Goal: Task Accomplishment & Management: Complete application form

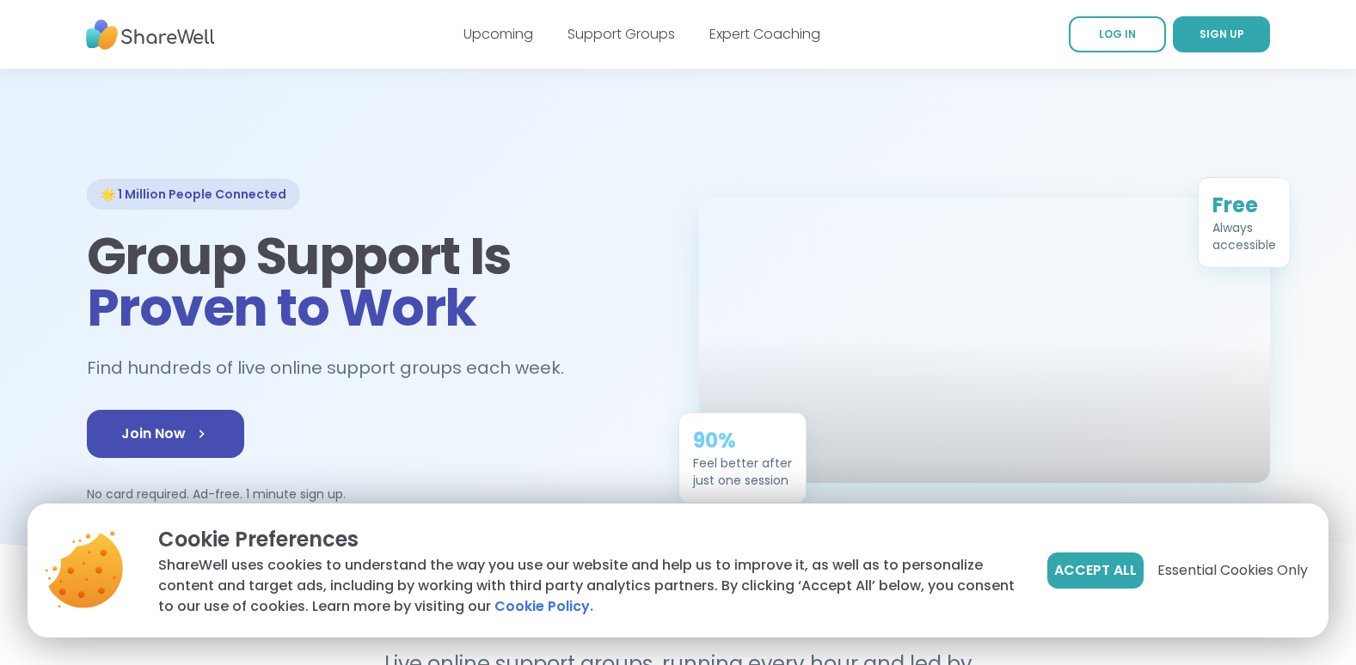
click at [547, 527] on p "Cookie Preferences" at bounding box center [589, 539] width 862 height 31
click at [1077, 579] on span "Accept All" at bounding box center [1095, 571] width 83 height 21
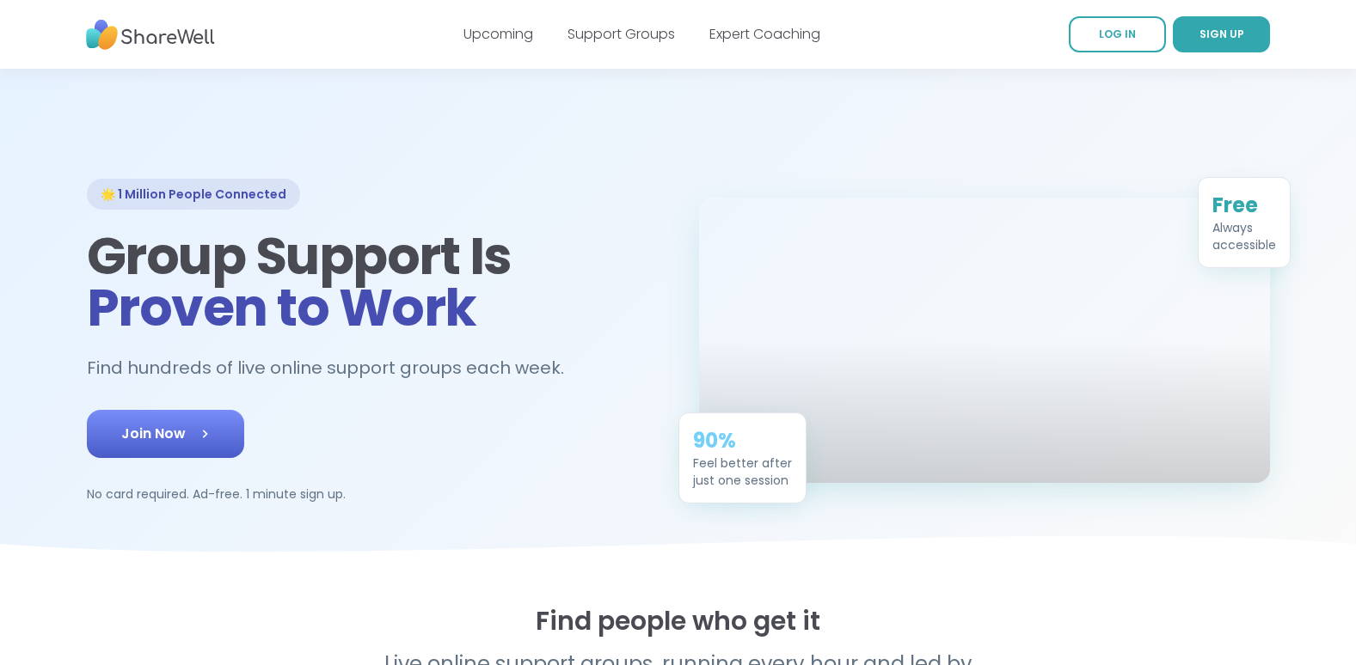
click at [177, 433] on span "Join Now" at bounding box center [165, 434] width 89 height 21
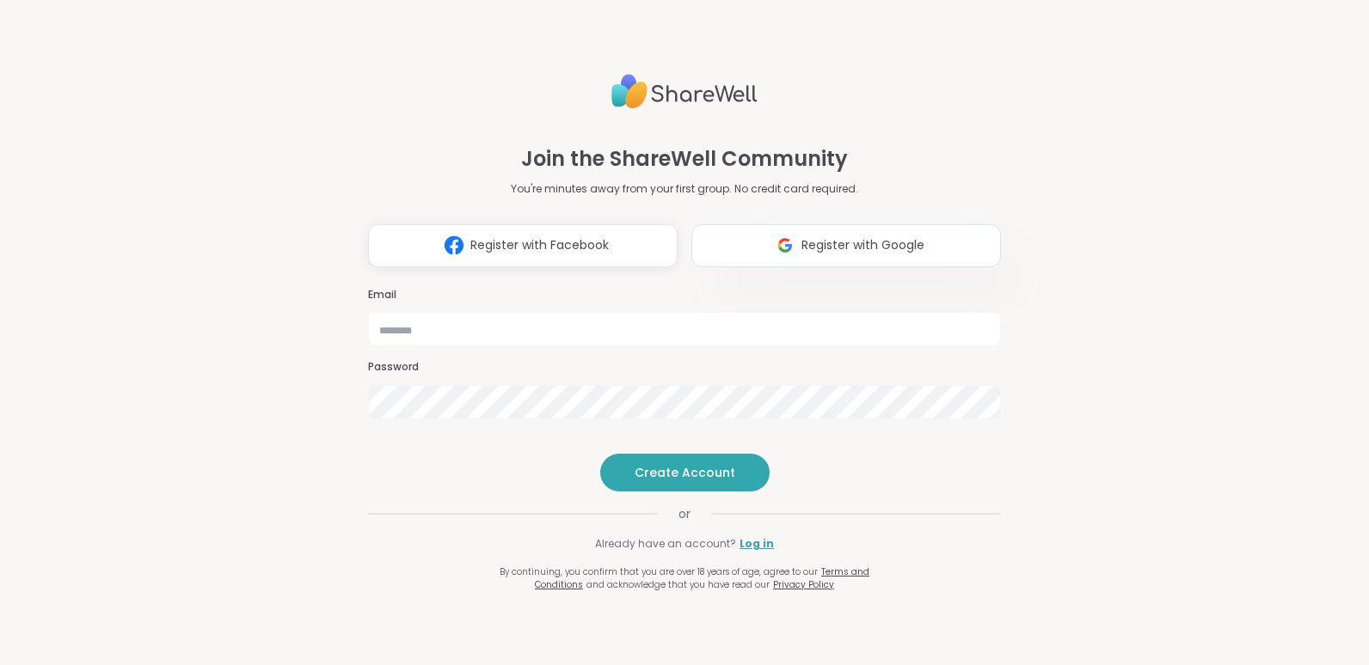
click at [870, 236] on span "Register with Google" at bounding box center [862, 245] width 123 height 18
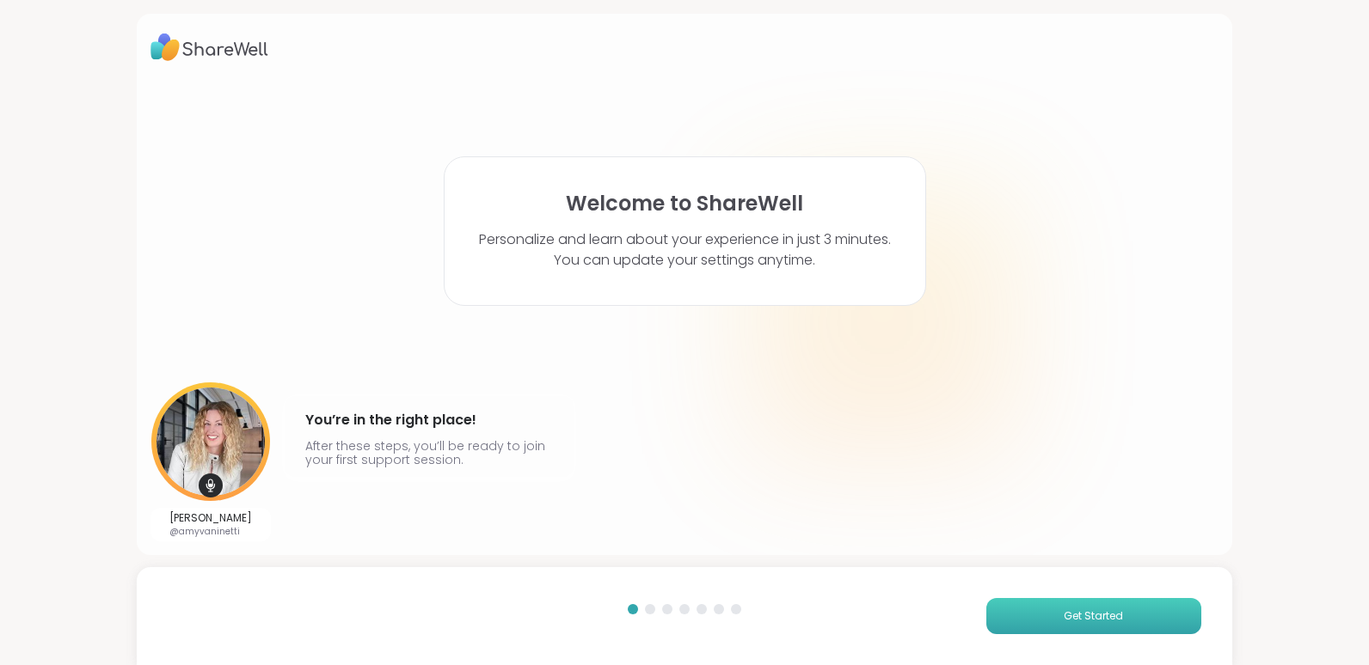
click at [1031, 618] on button "Get Started" at bounding box center [1093, 616] width 215 height 36
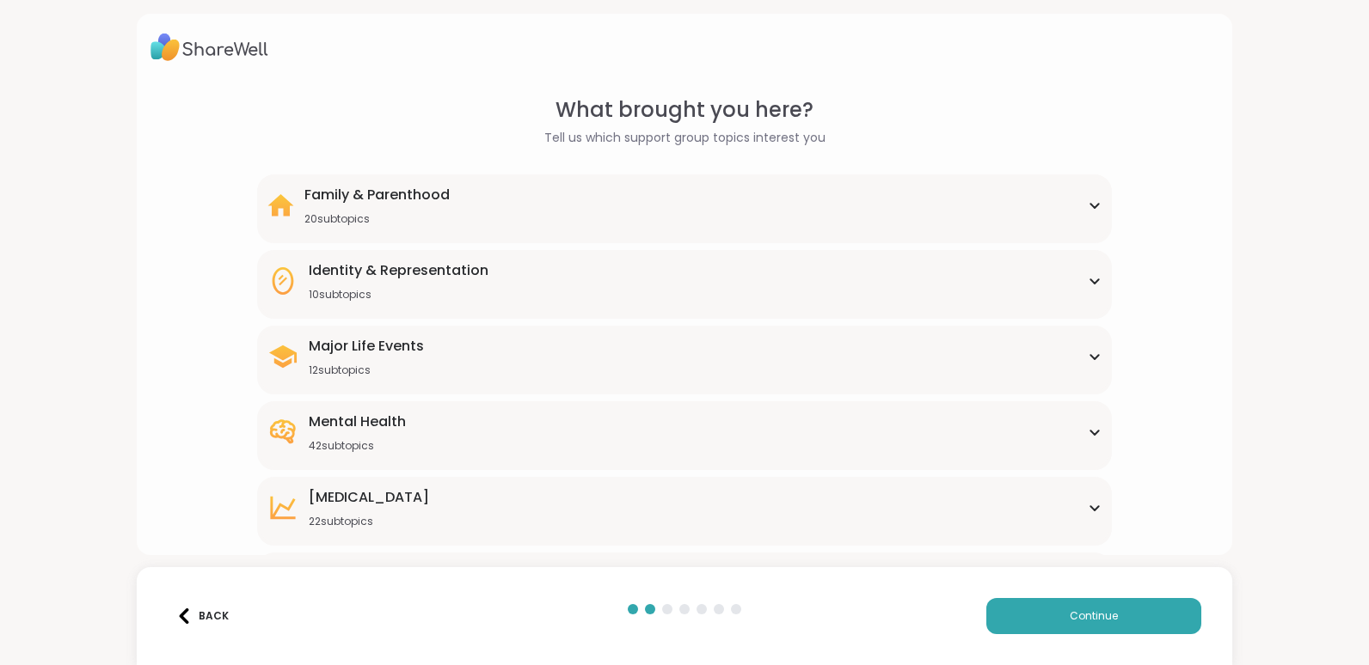
click at [1092, 555] on div "What brought you here? Tell us which support group topics interest you Family &…" at bounding box center [684, 332] width 1369 height 665
click at [1089, 506] on icon at bounding box center [1095, 508] width 14 height 9
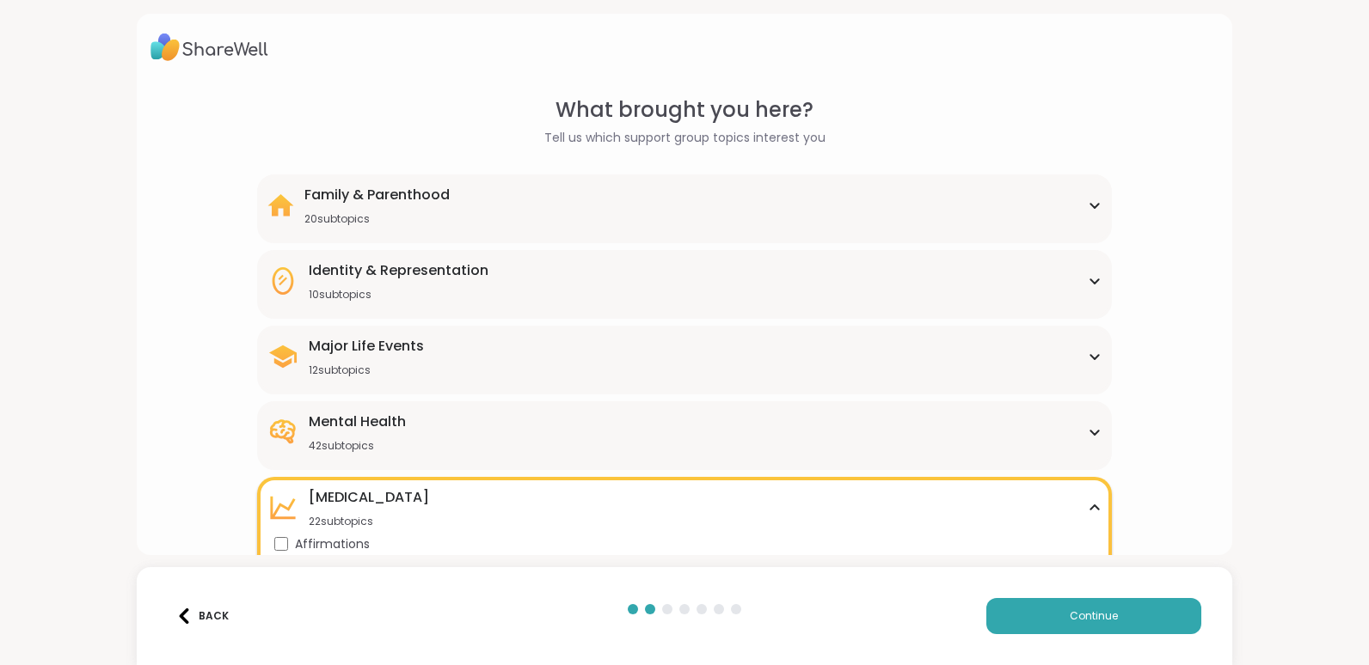
drag, startPoint x: 1368, startPoint y: 659, endPoint x: 1371, endPoint y: 682, distance: 22.6
click at [1368, 665] on html "What brought you here? Tell us which support group topics interest you Family &…" at bounding box center [684, 332] width 1369 height 665
drag, startPoint x: 1371, startPoint y: 682, endPoint x: 1342, endPoint y: 506, distance: 178.7
click at [1342, 506] on div "What brought you here? Tell us which support group topics interest you Family &…" at bounding box center [684, 332] width 1369 height 665
click at [1081, 552] on div "Affirmations" at bounding box center [687, 545] width 826 height 18
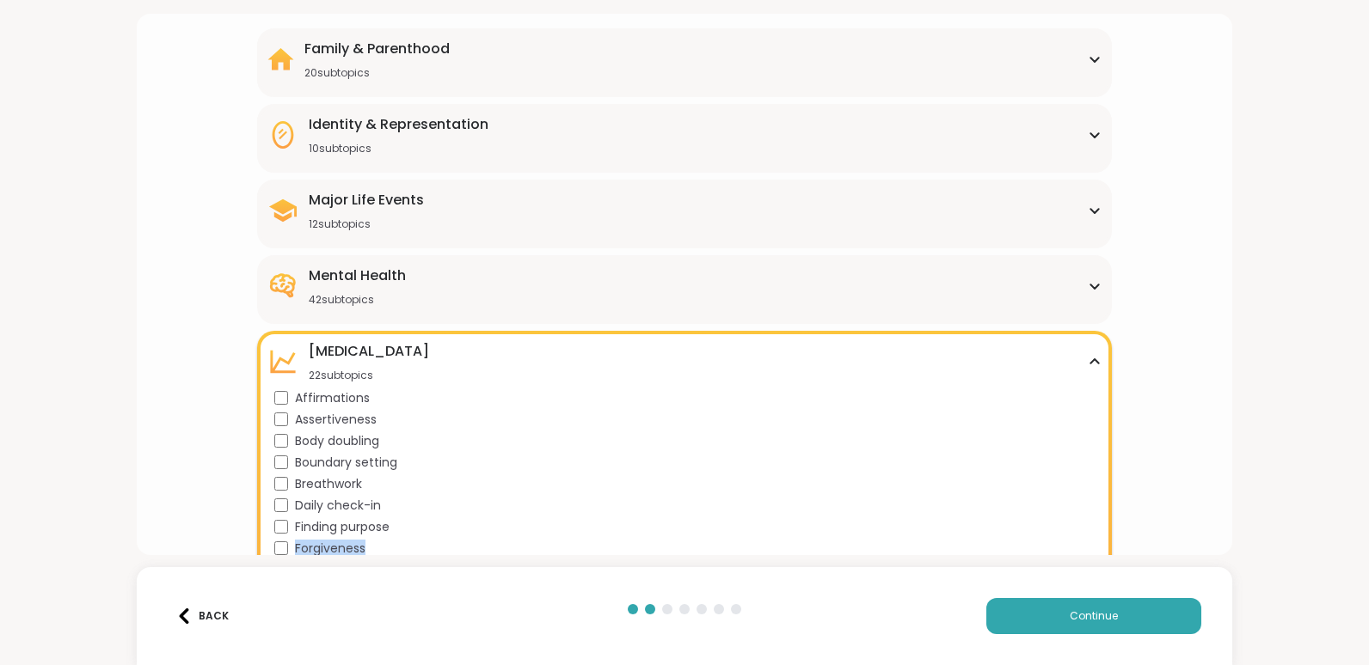
click at [1081, 552] on div "Forgiveness" at bounding box center [687, 549] width 826 height 18
click at [1085, 549] on div "Forgiveness" at bounding box center [687, 549] width 826 height 18
click at [1086, 554] on div "Forgiveness" at bounding box center [687, 549] width 826 height 18
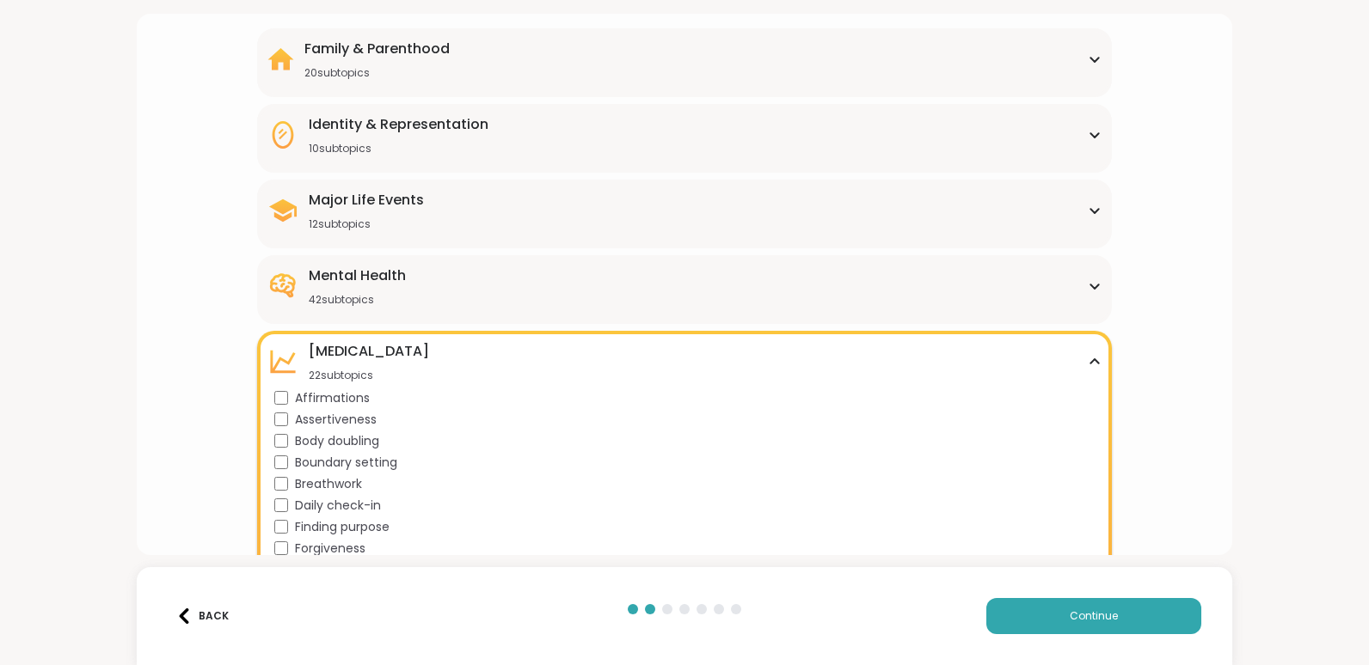
click at [1086, 554] on div "Forgiveness" at bounding box center [687, 549] width 826 height 18
click at [1088, 362] on icon at bounding box center [1095, 362] width 14 height 9
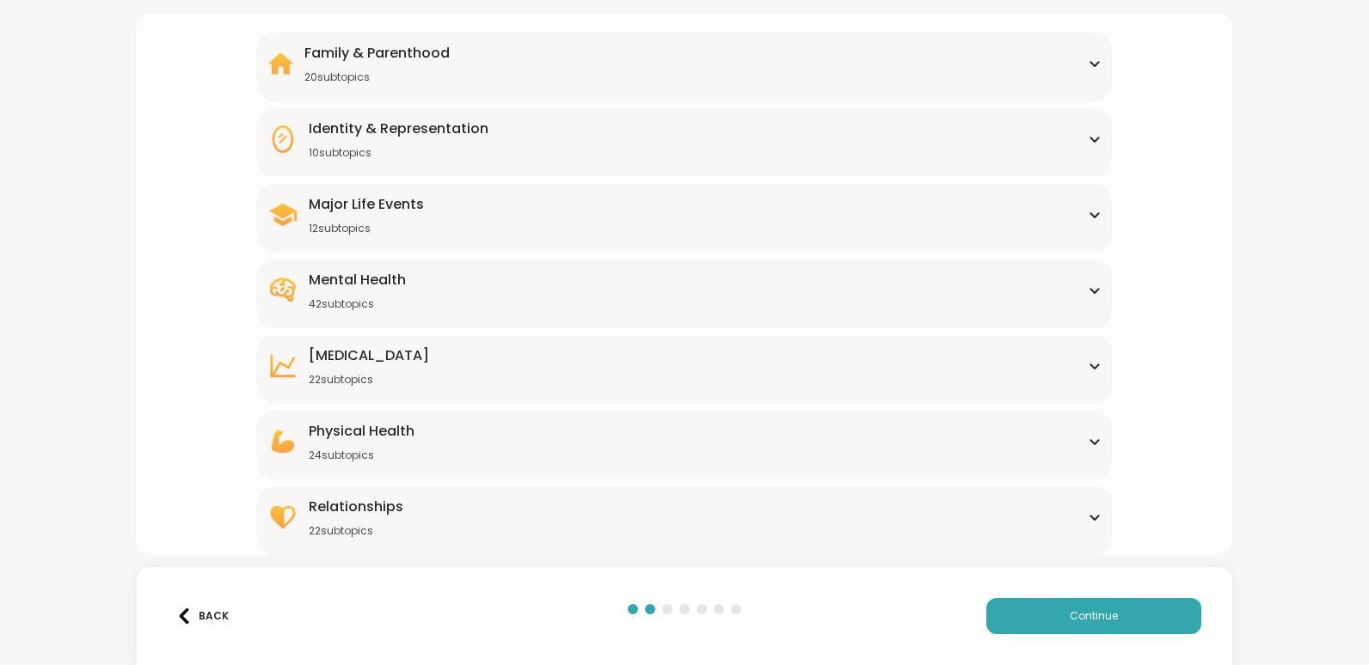
scroll to position [142, 0]
click at [948, 537] on div "Relationships 22 subtopics" at bounding box center [683, 517] width 833 height 41
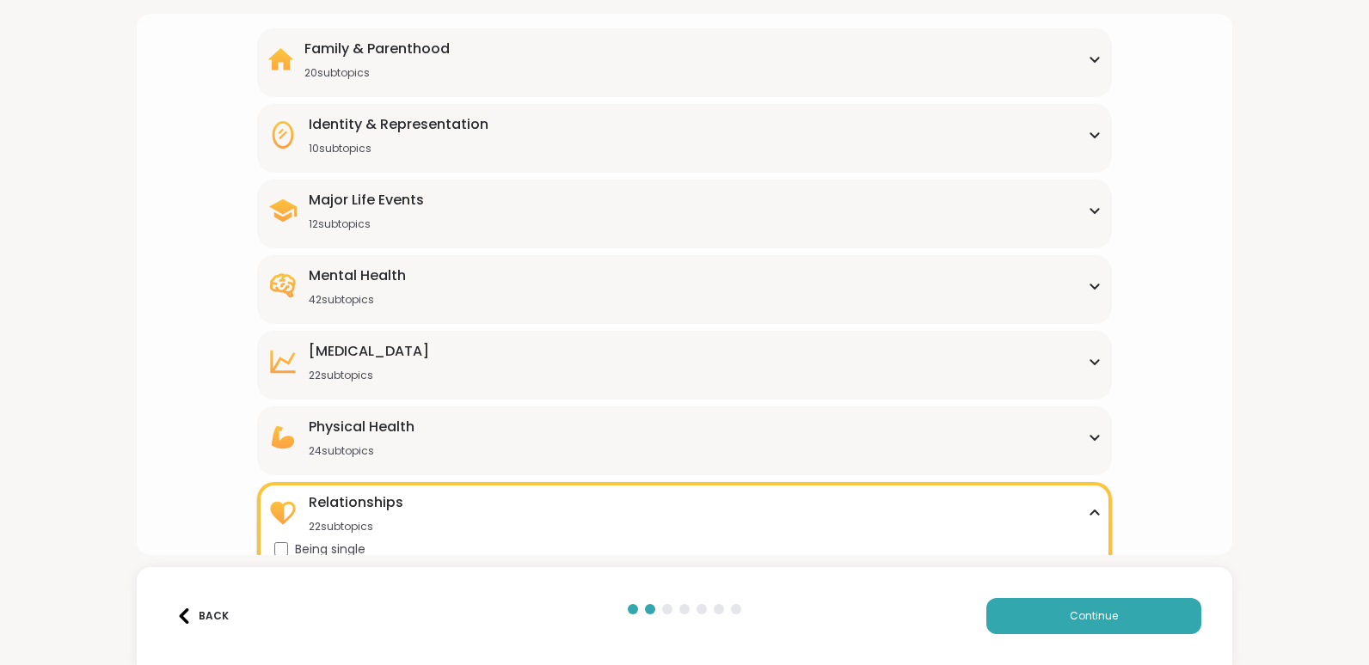
click at [1090, 543] on div "Being single" at bounding box center [687, 550] width 826 height 18
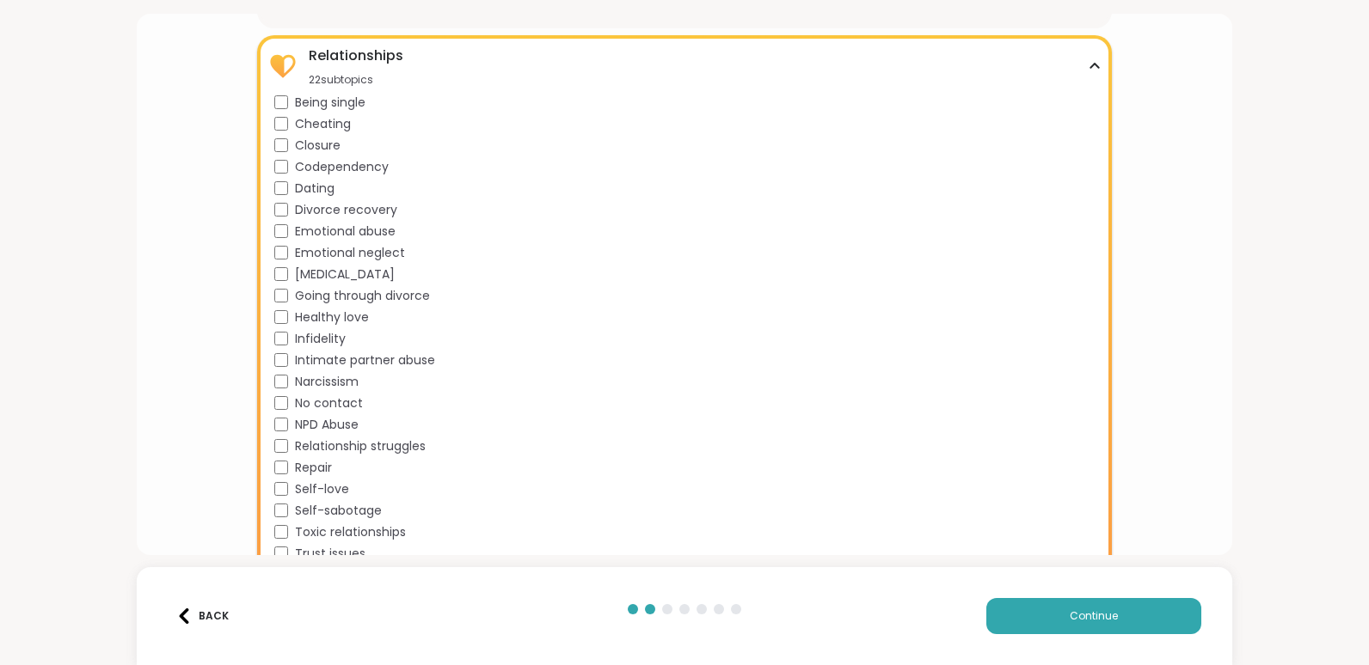
scroll to position [611, 0]
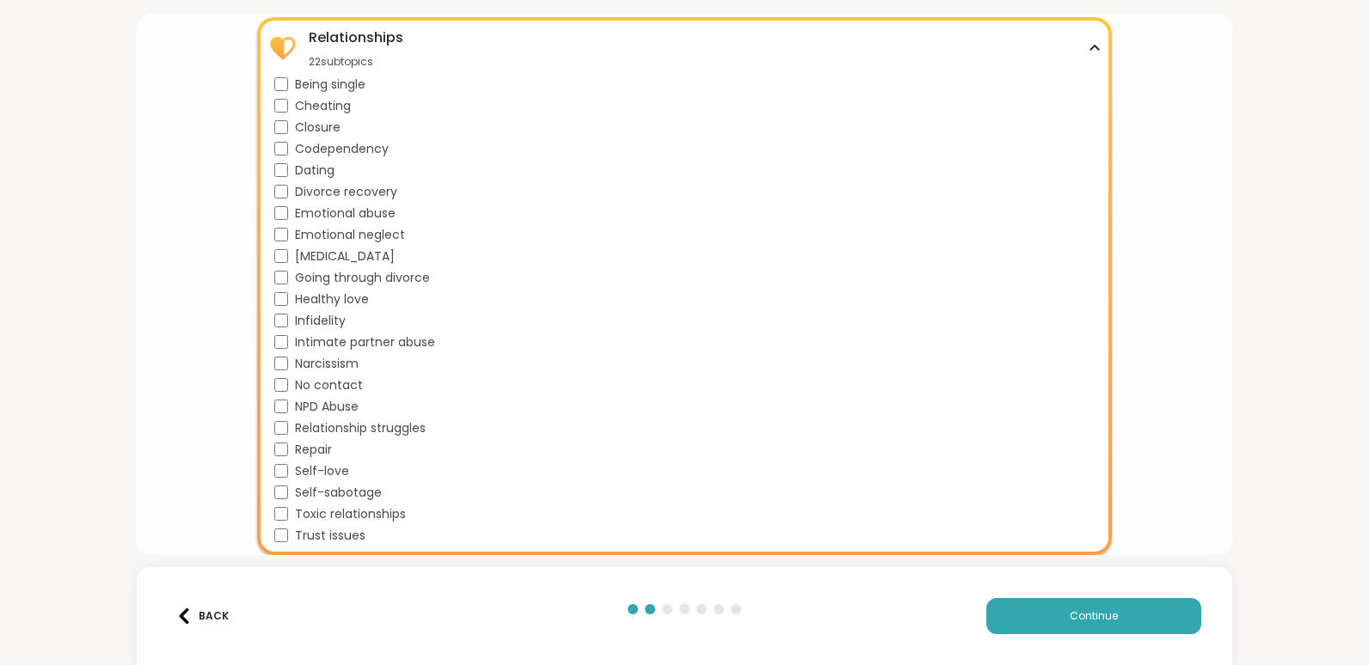
click at [279, 201] on div "Being single Cheating Closure Codependency Dating Divorce recovery Emotional ab…" at bounding box center [687, 310] width 826 height 469
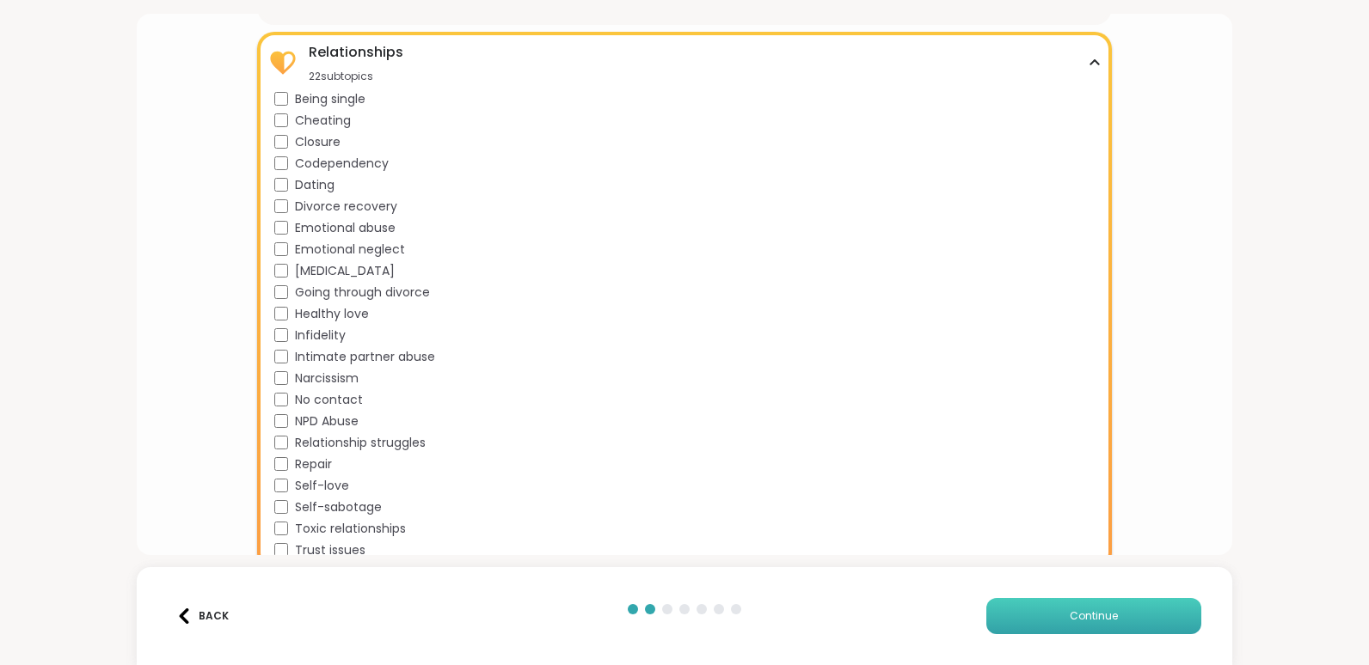
click at [1039, 621] on button "Continue" at bounding box center [1093, 616] width 215 height 36
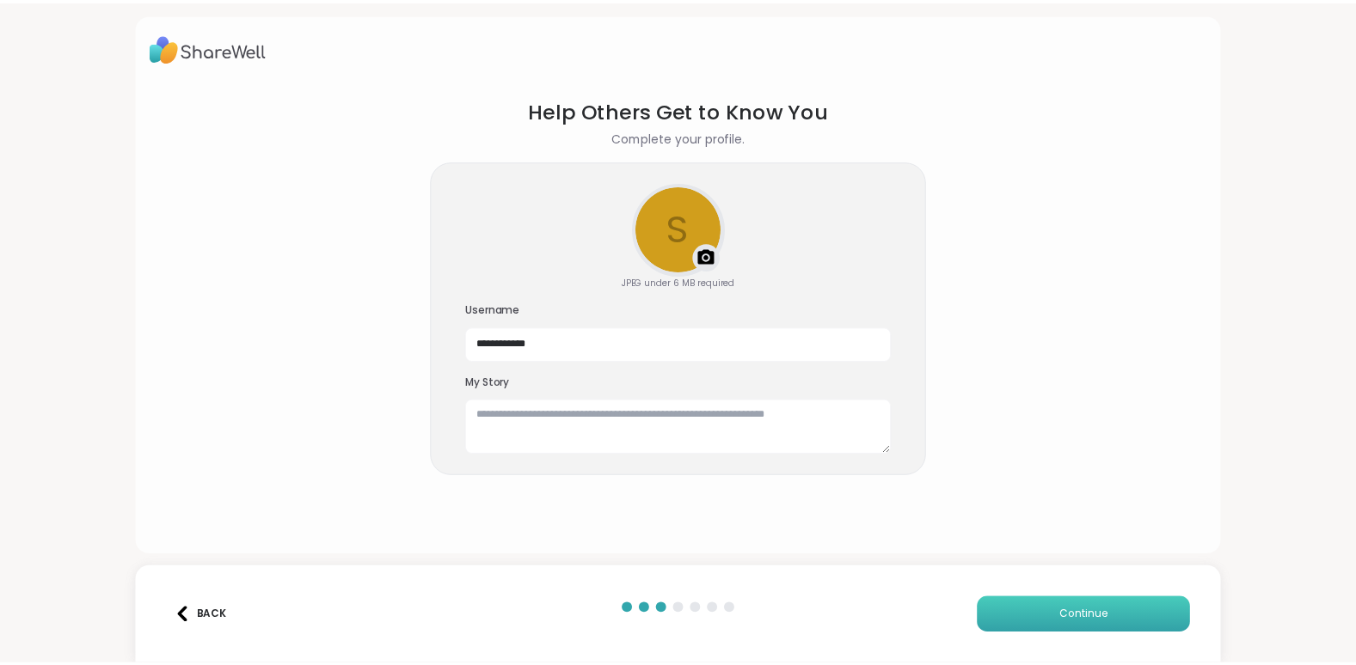
scroll to position [0, 0]
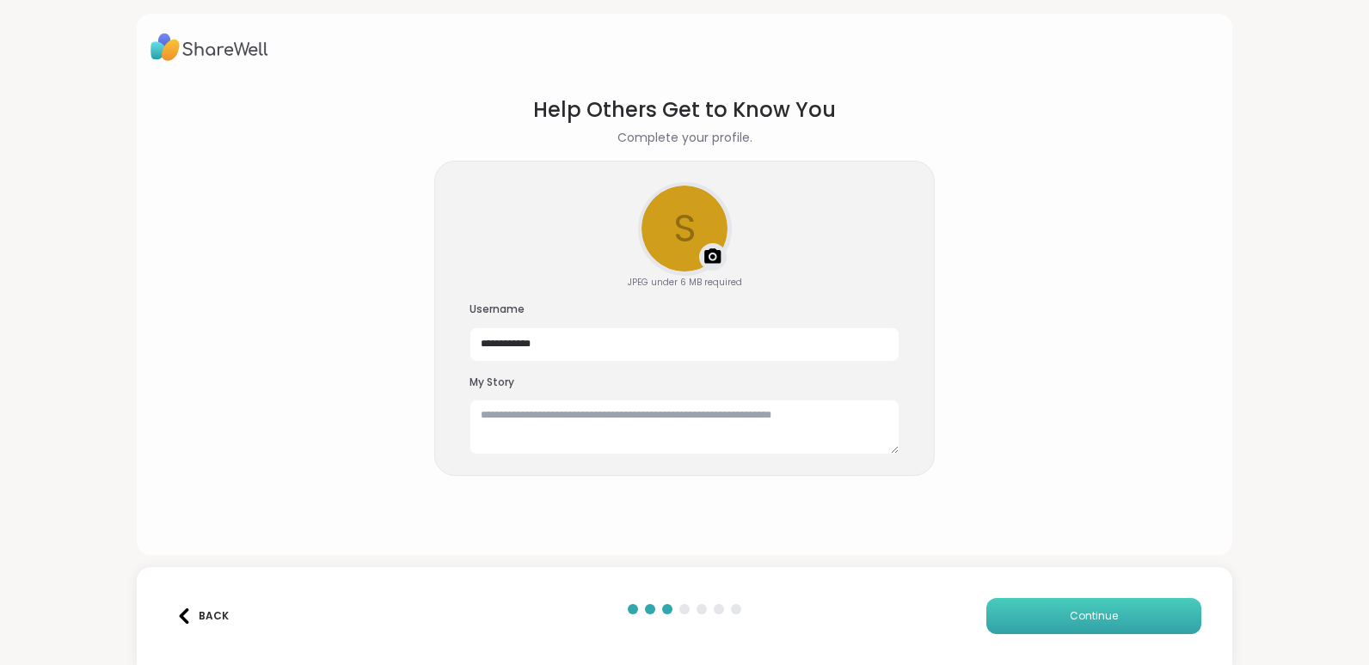
drag, startPoint x: 1018, startPoint y: 604, endPoint x: 1009, endPoint y: 598, distance: 10.8
click at [1009, 598] on button "Continue" at bounding box center [1093, 616] width 215 height 36
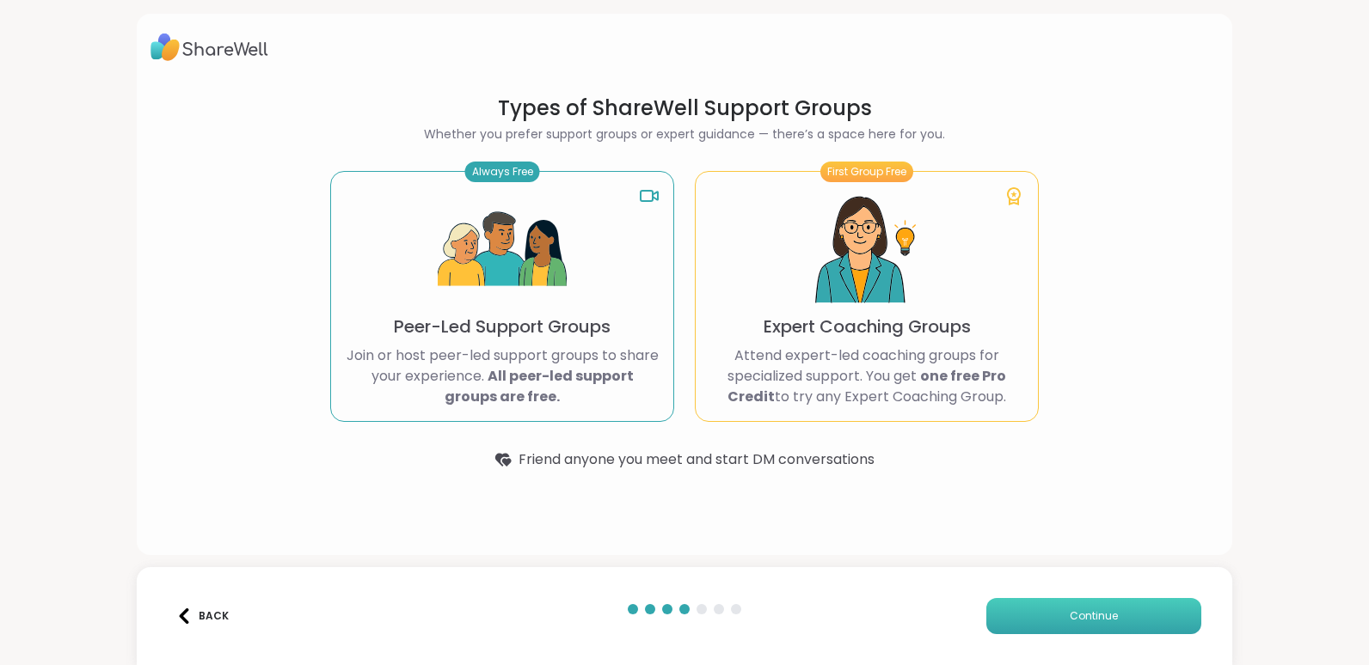
click at [1025, 605] on button "Continue" at bounding box center [1093, 616] width 215 height 36
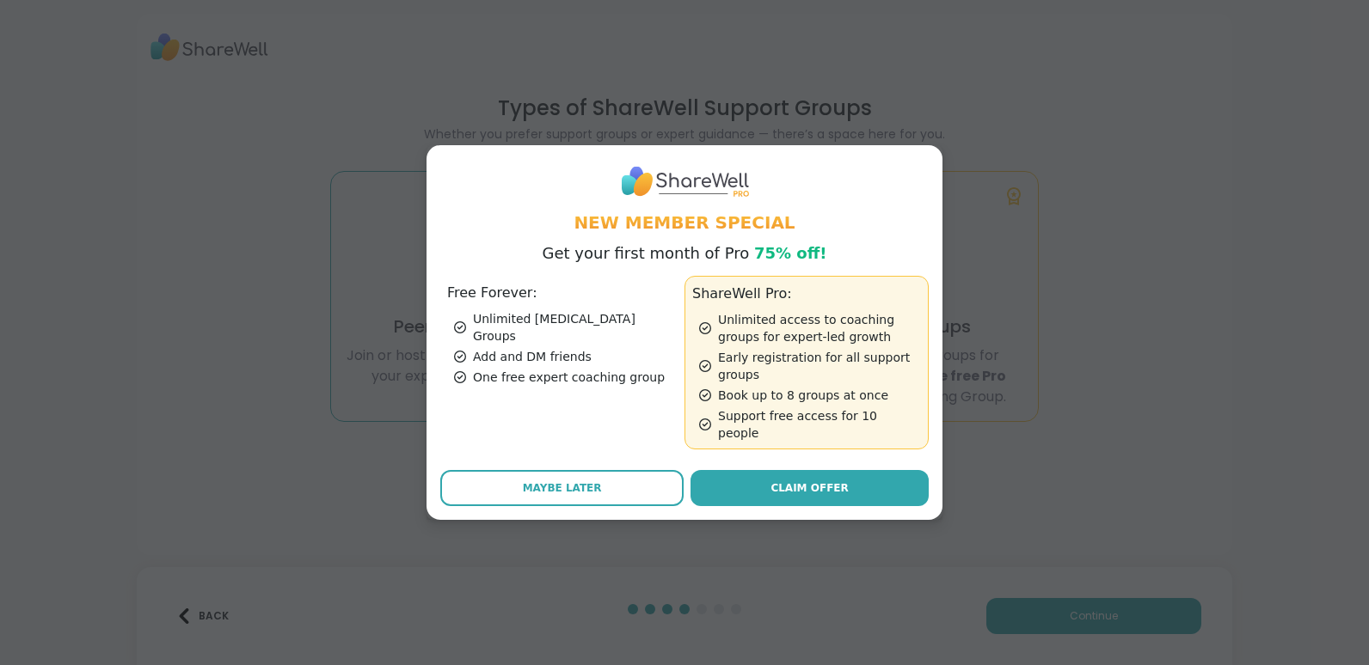
click at [908, 537] on div "New Member Special Get your first month of Pro 75% off! Free Forever: Unlimited…" at bounding box center [684, 332] width 1348 height 665
click at [648, 472] on button "Maybe Later" at bounding box center [561, 488] width 243 height 36
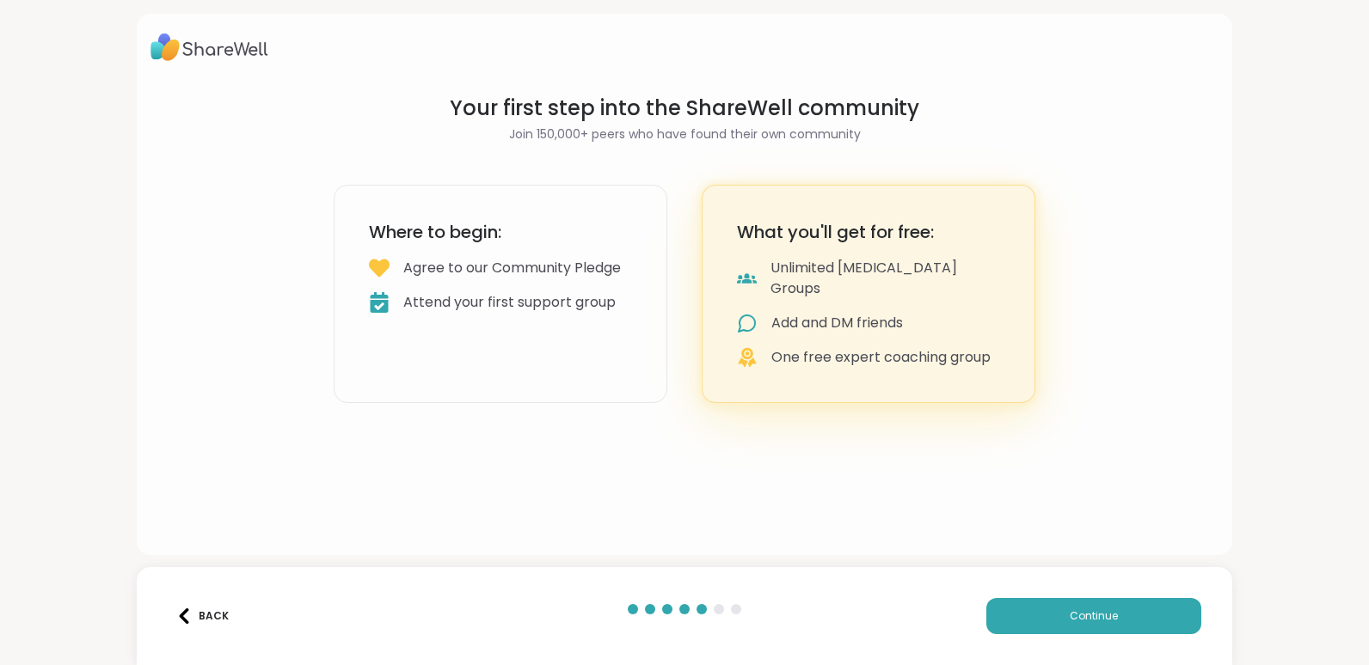
click at [210, 611] on div "Back" at bounding box center [202, 616] width 52 height 15
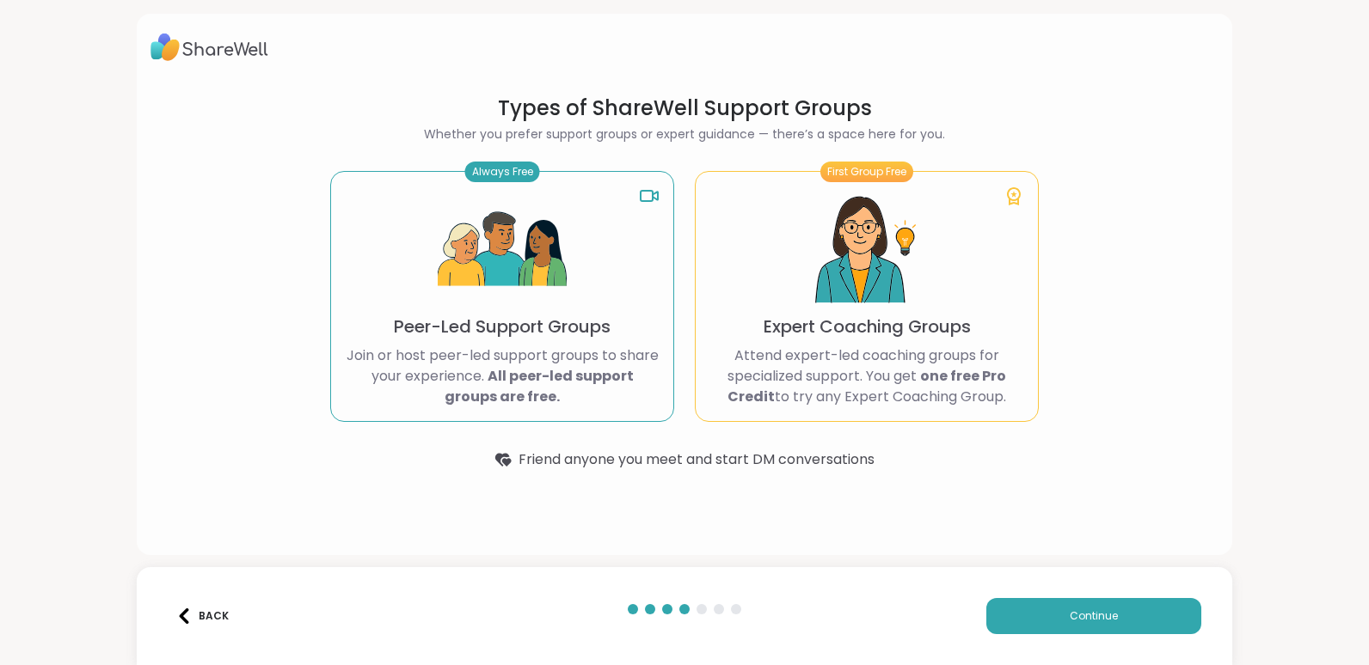
click at [211, 600] on button "Back" at bounding box center [202, 616] width 69 height 36
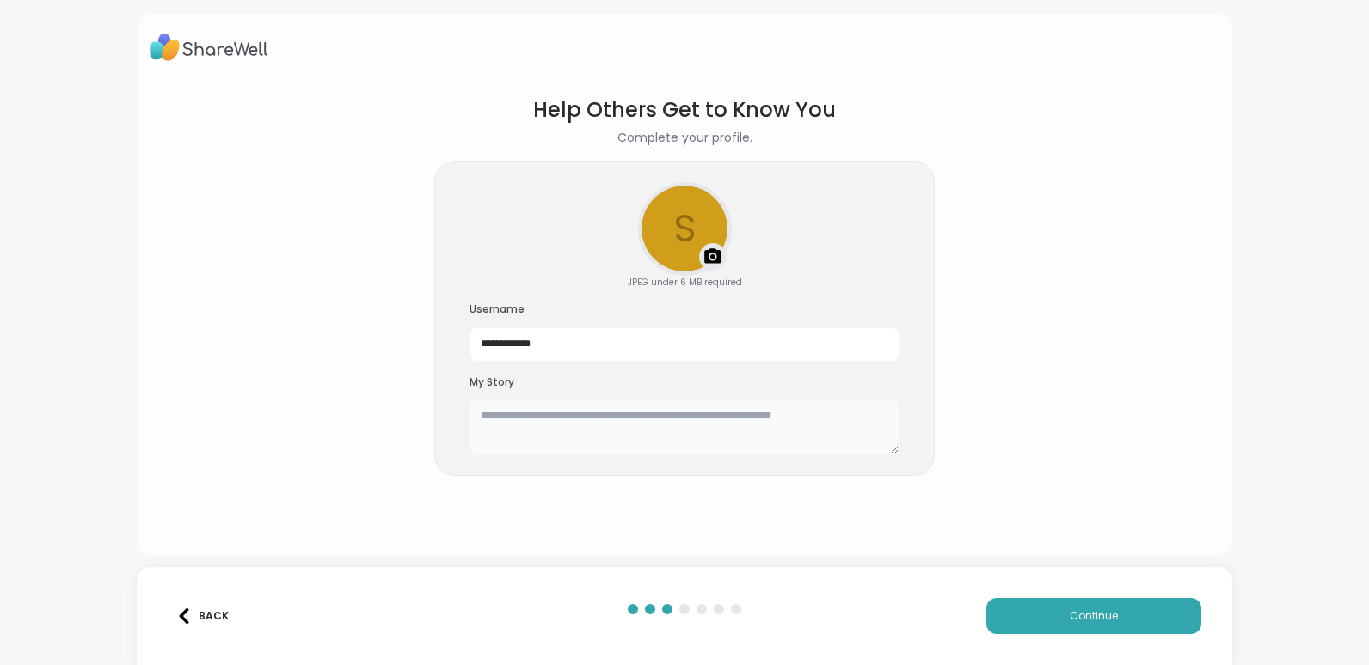
click at [518, 413] on textarea at bounding box center [684, 427] width 430 height 55
type textarea "*"
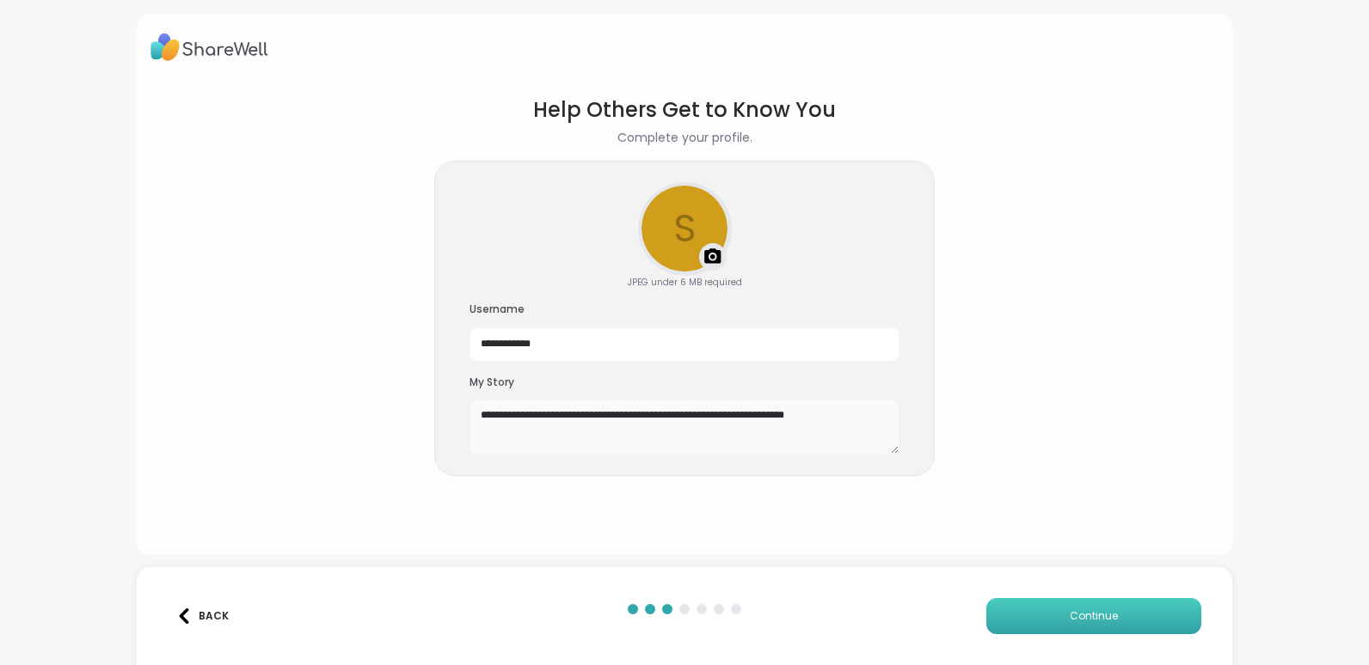
type textarea "**********"
click at [1043, 604] on button "Continue" at bounding box center [1093, 616] width 215 height 36
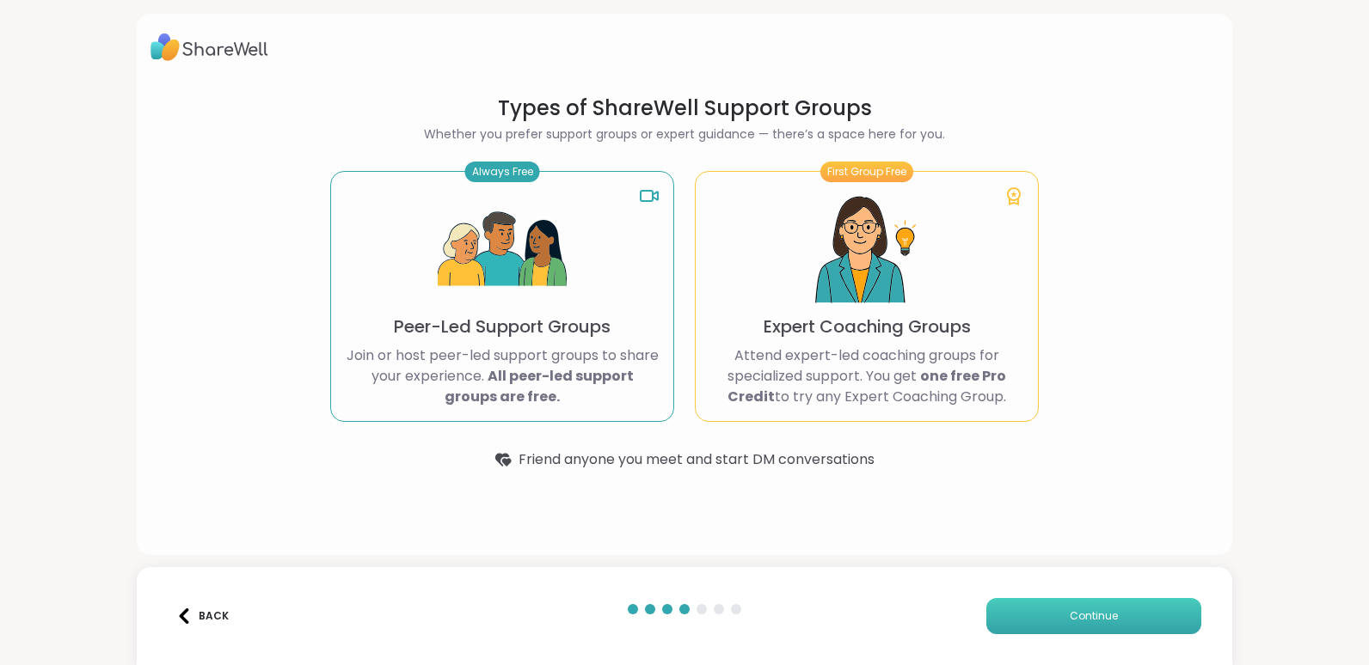
click at [1043, 604] on button "Continue" at bounding box center [1093, 616] width 215 height 36
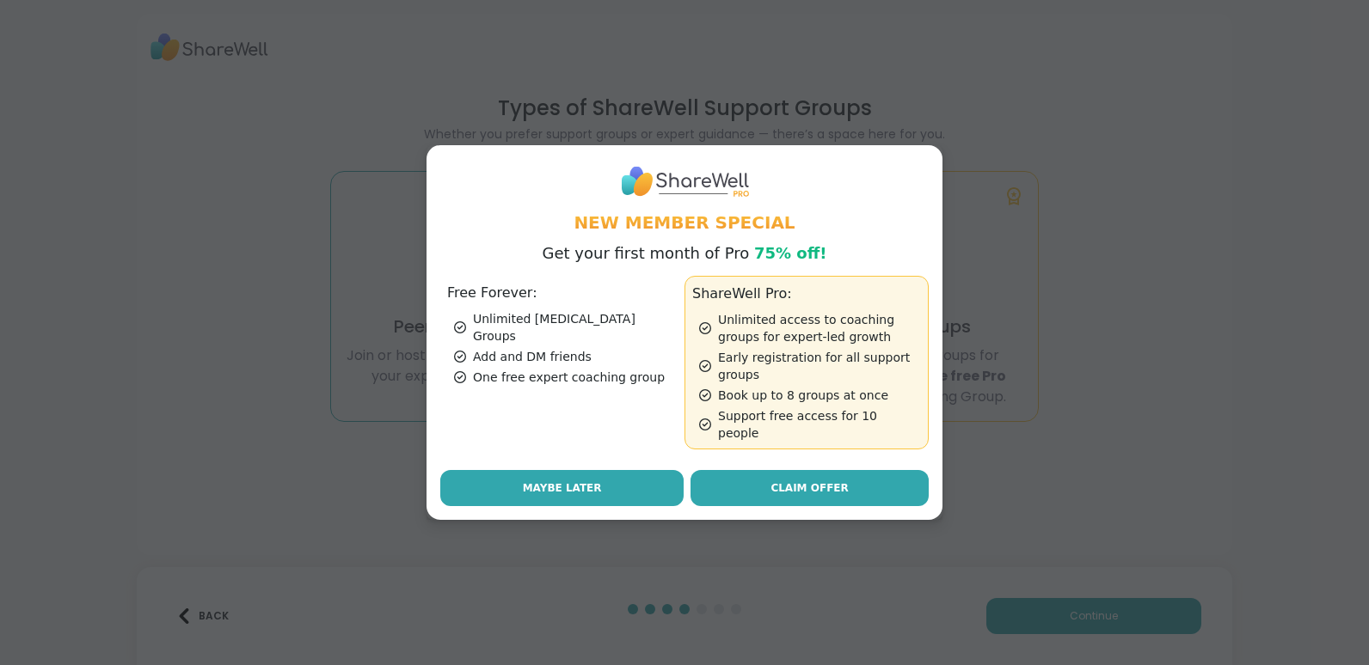
click at [649, 475] on button "Maybe Later" at bounding box center [561, 488] width 243 height 36
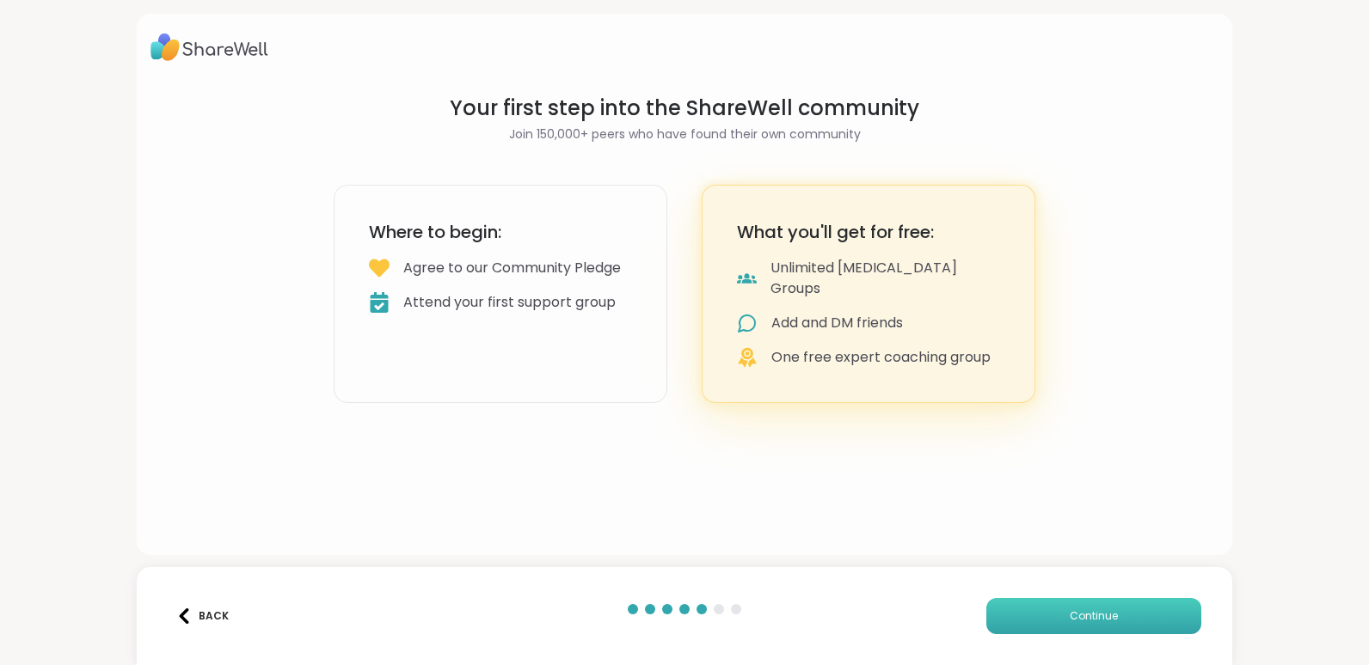
click at [1070, 618] on span "Continue" at bounding box center [1094, 616] width 48 height 15
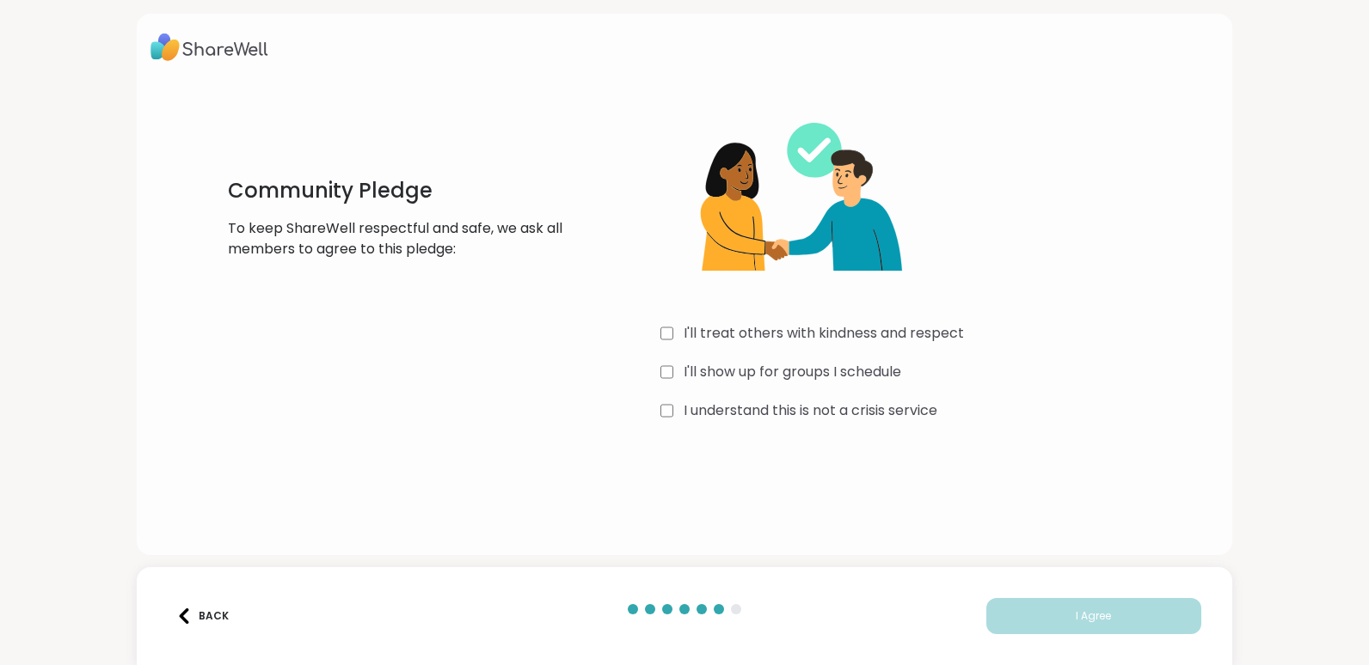
click at [1194, 623] on div "Back I Agree" at bounding box center [684, 616] width 1095 height 98
click at [1076, 622] on span "I Agree" at bounding box center [1093, 616] width 35 height 15
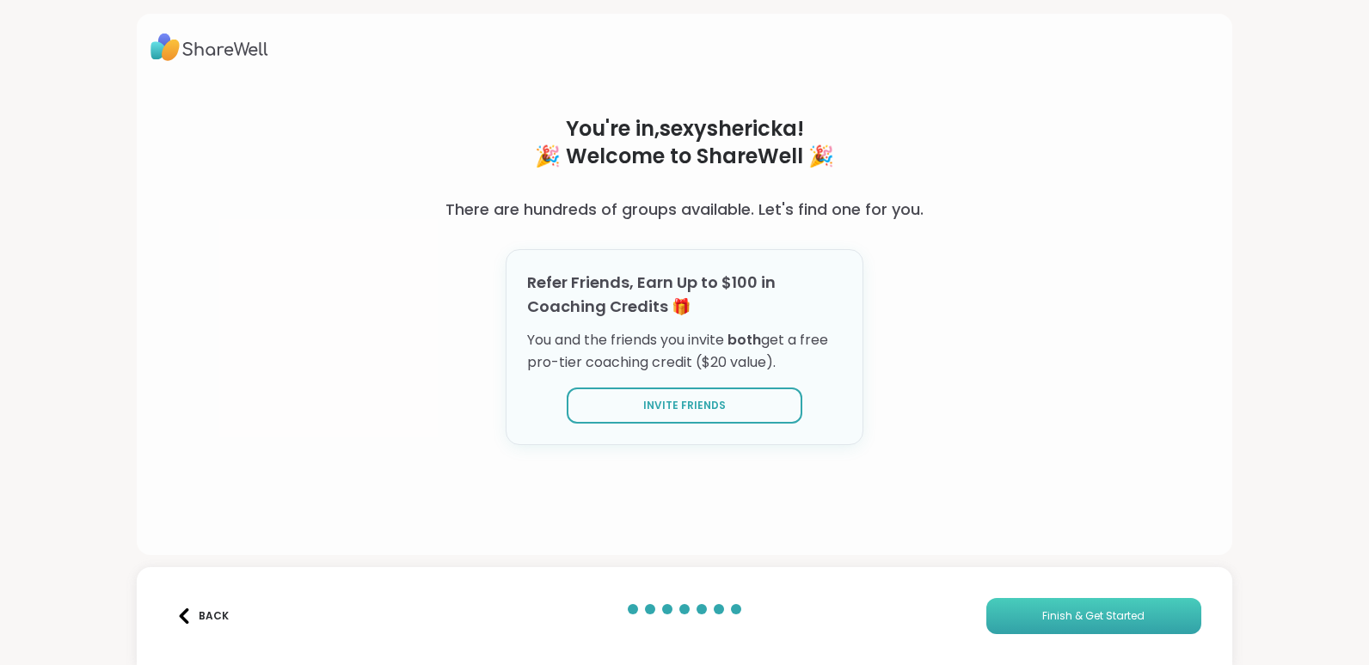
click at [1075, 622] on span "Finish & Get Started" at bounding box center [1093, 616] width 102 height 15
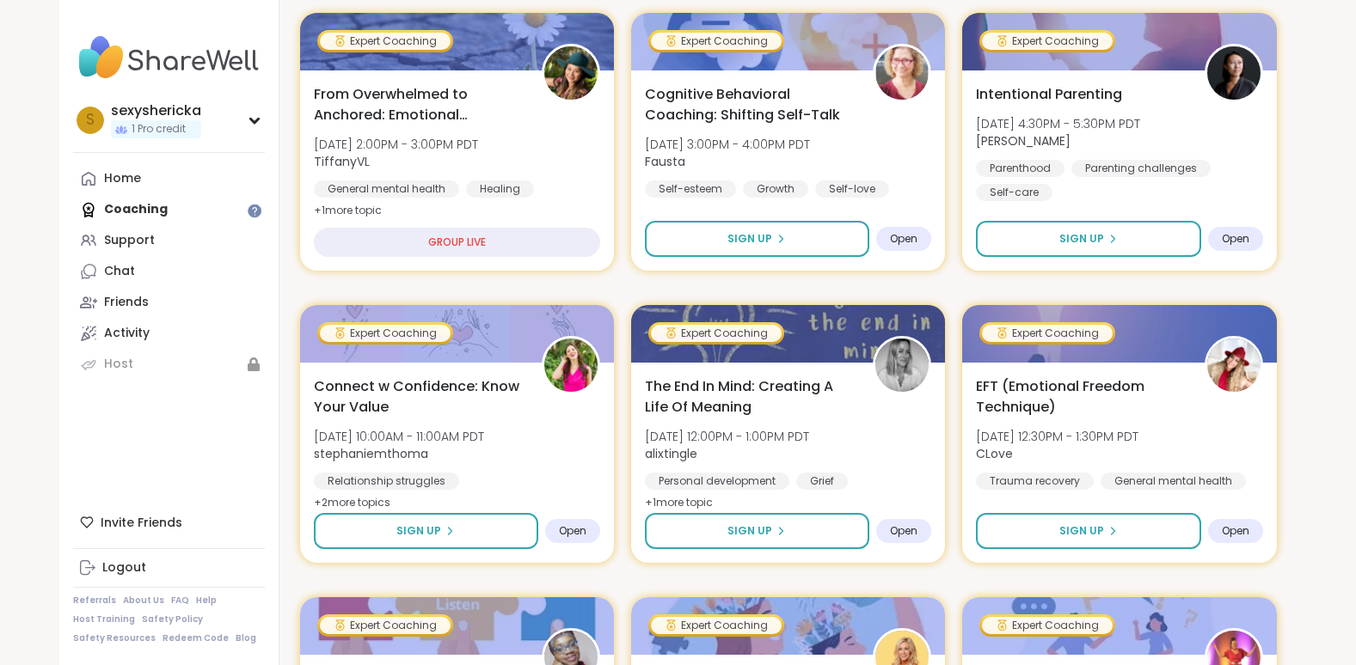
scroll to position [366, 0]
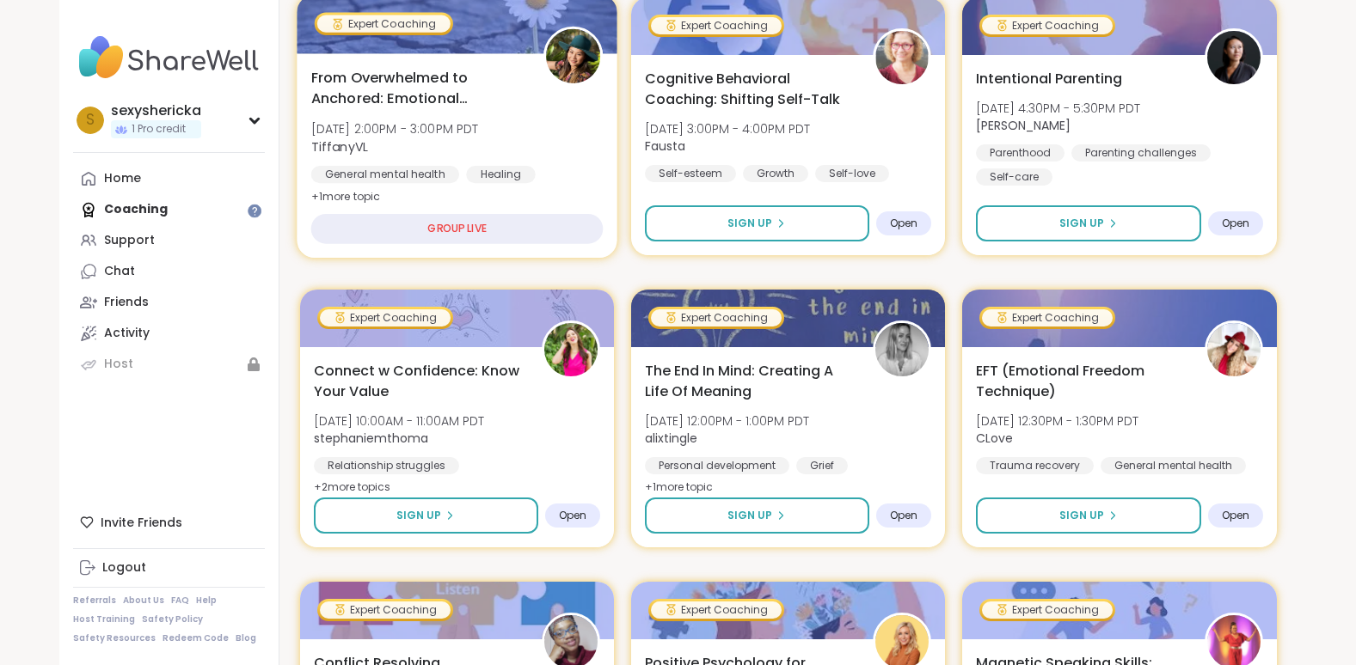
click at [498, 220] on div "GROUP LIVE" at bounding box center [456, 229] width 292 height 30
click at [494, 228] on div "GROUP LIVE" at bounding box center [456, 229] width 292 height 30
click at [531, 235] on div "GROUP LIVE" at bounding box center [456, 229] width 292 height 30
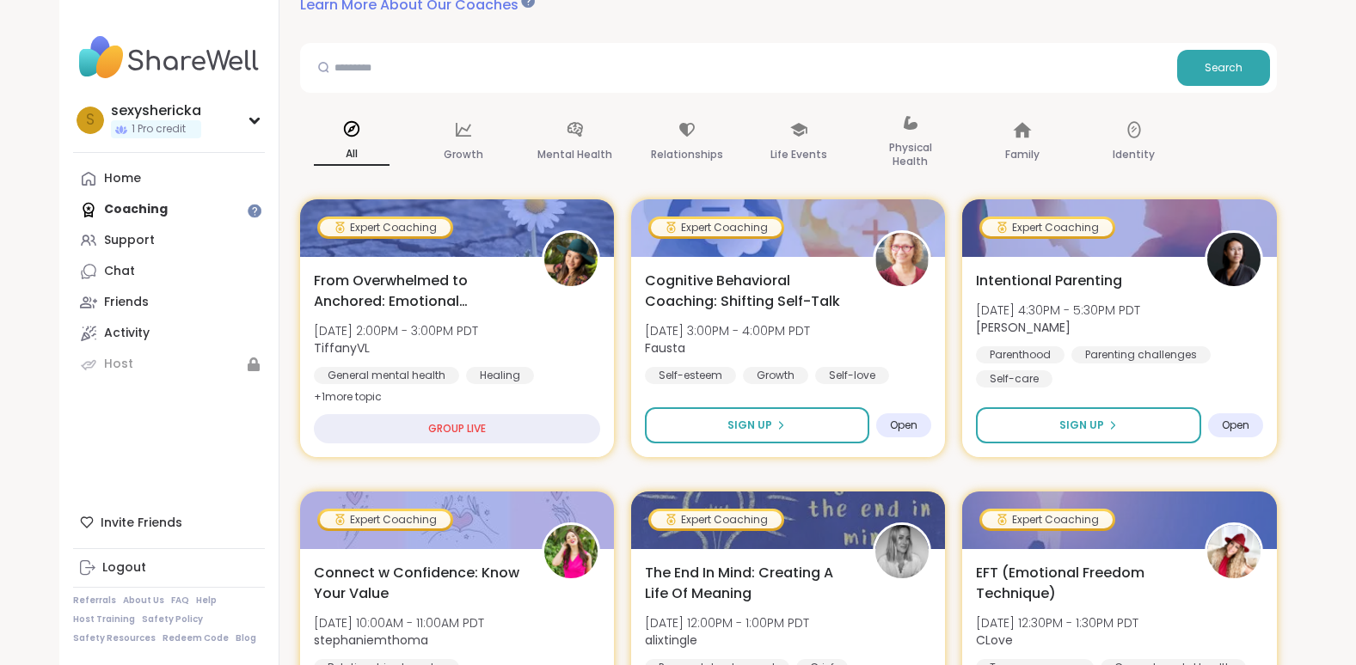
scroll to position [0, 0]
